Goal: Task Accomplishment & Management: Manage account settings

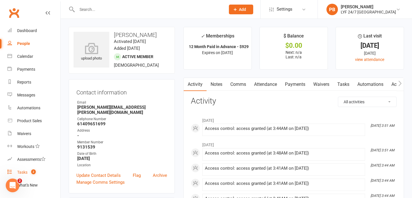
click at [26, 171] on div "Tasks" at bounding box center [22, 172] width 10 height 5
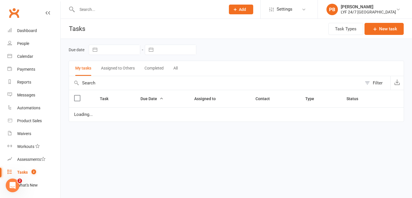
select select "started"
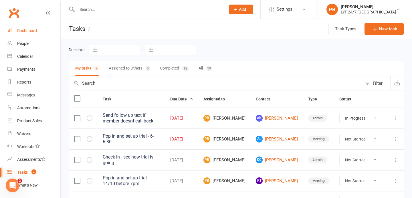
click at [27, 32] on div "Dashboard" at bounding box center [27, 30] width 20 height 5
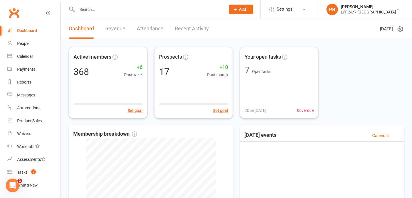
click at [107, 27] on link "Revenue" at bounding box center [115, 29] width 20 height 20
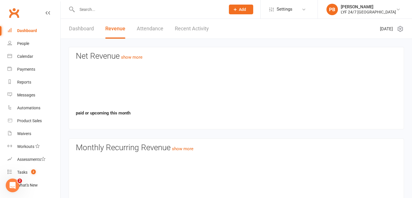
click at [169, 29] on div "Dashboard Revenue Attendance Recent Activity" at bounding box center [139, 29] width 156 height 20
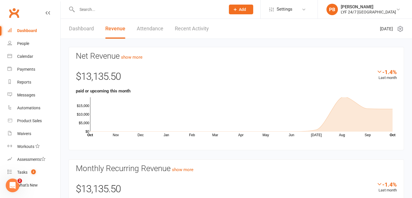
click at [149, 31] on link "Attendance" at bounding box center [150, 29] width 27 height 20
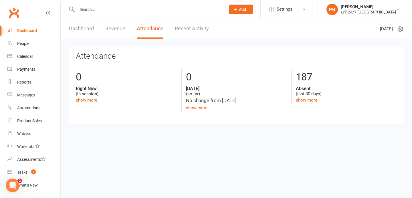
click at [197, 28] on link "Recent Activity" at bounding box center [192, 29] width 34 height 20
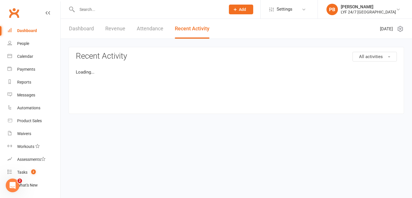
click at [76, 30] on link "Dashboard" at bounding box center [81, 29] width 25 height 20
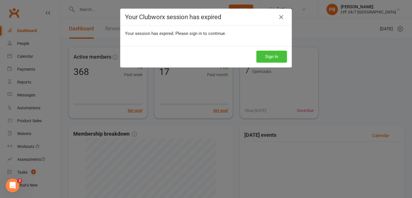
click at [275, 55] on button "Sign In" at bounding box center [271, 57] width 31 height 12
